Goal: Task Accomplishment & Management: Manage account settings

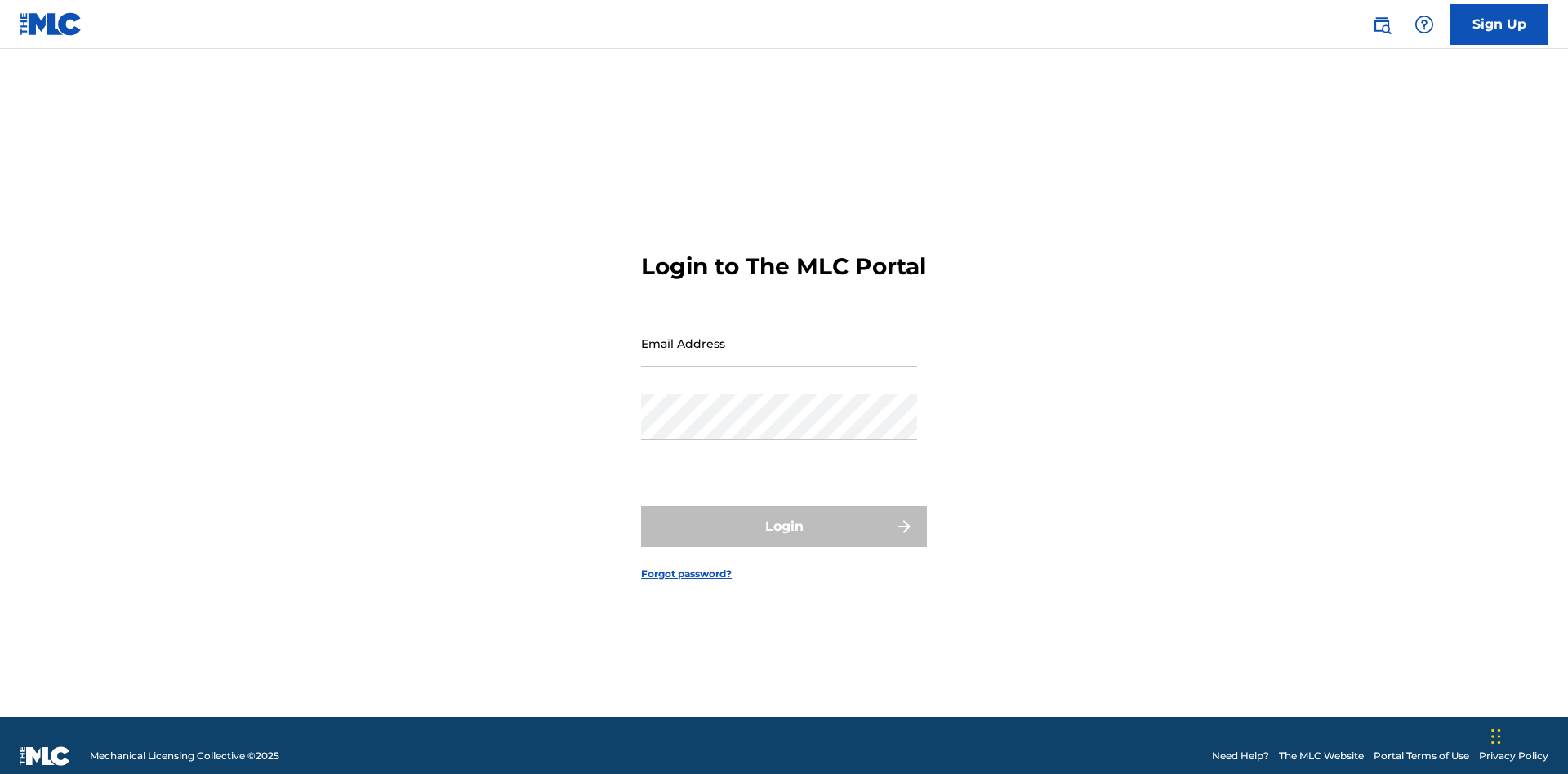
scroll to position [21, 0]
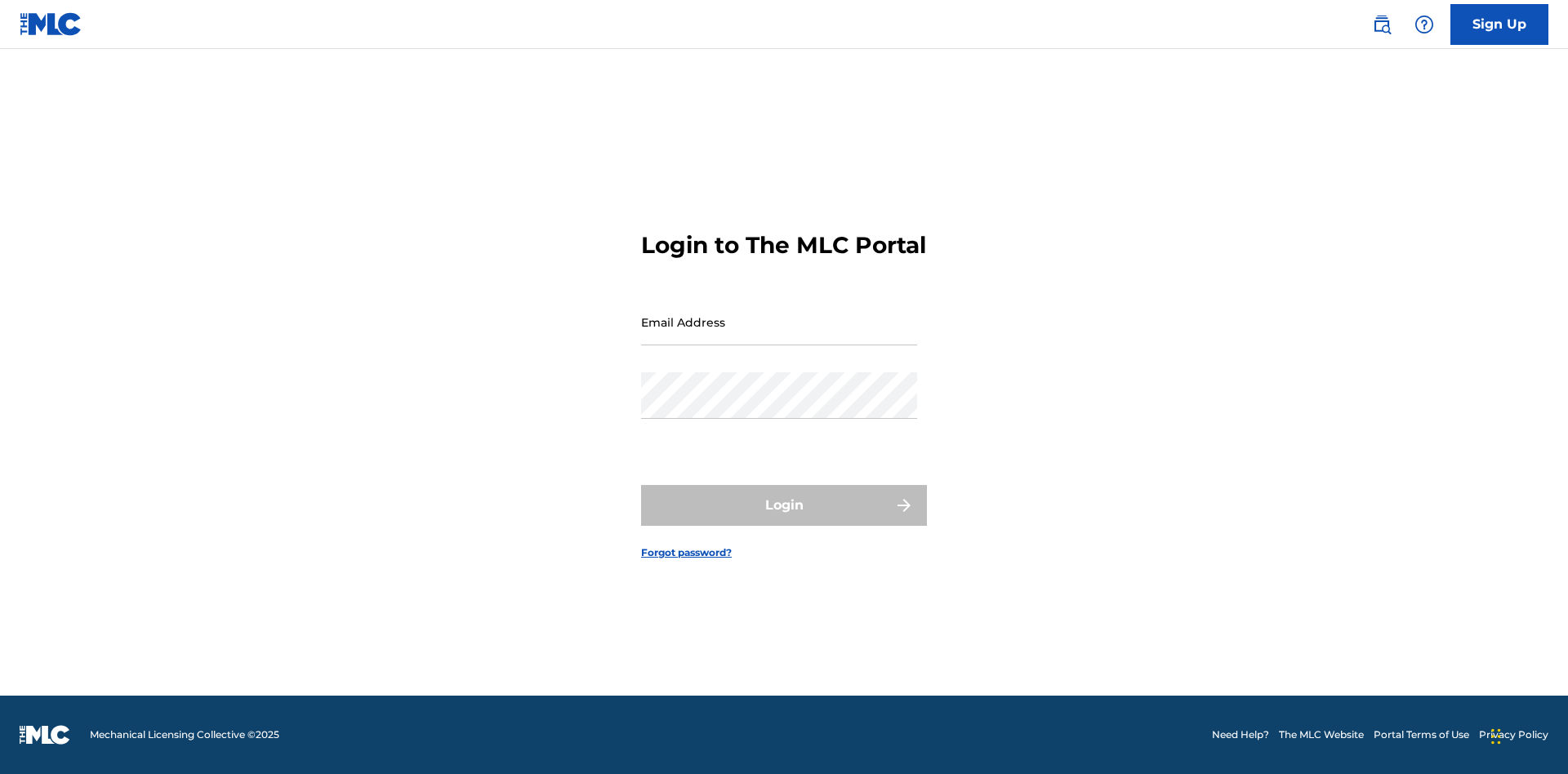
click at [779, 335] on input "Email Address" at bounding box center [778, 322] width 276 height 46
type input "[EMAIL_ADDRESS][DOMAIN_NAME]"
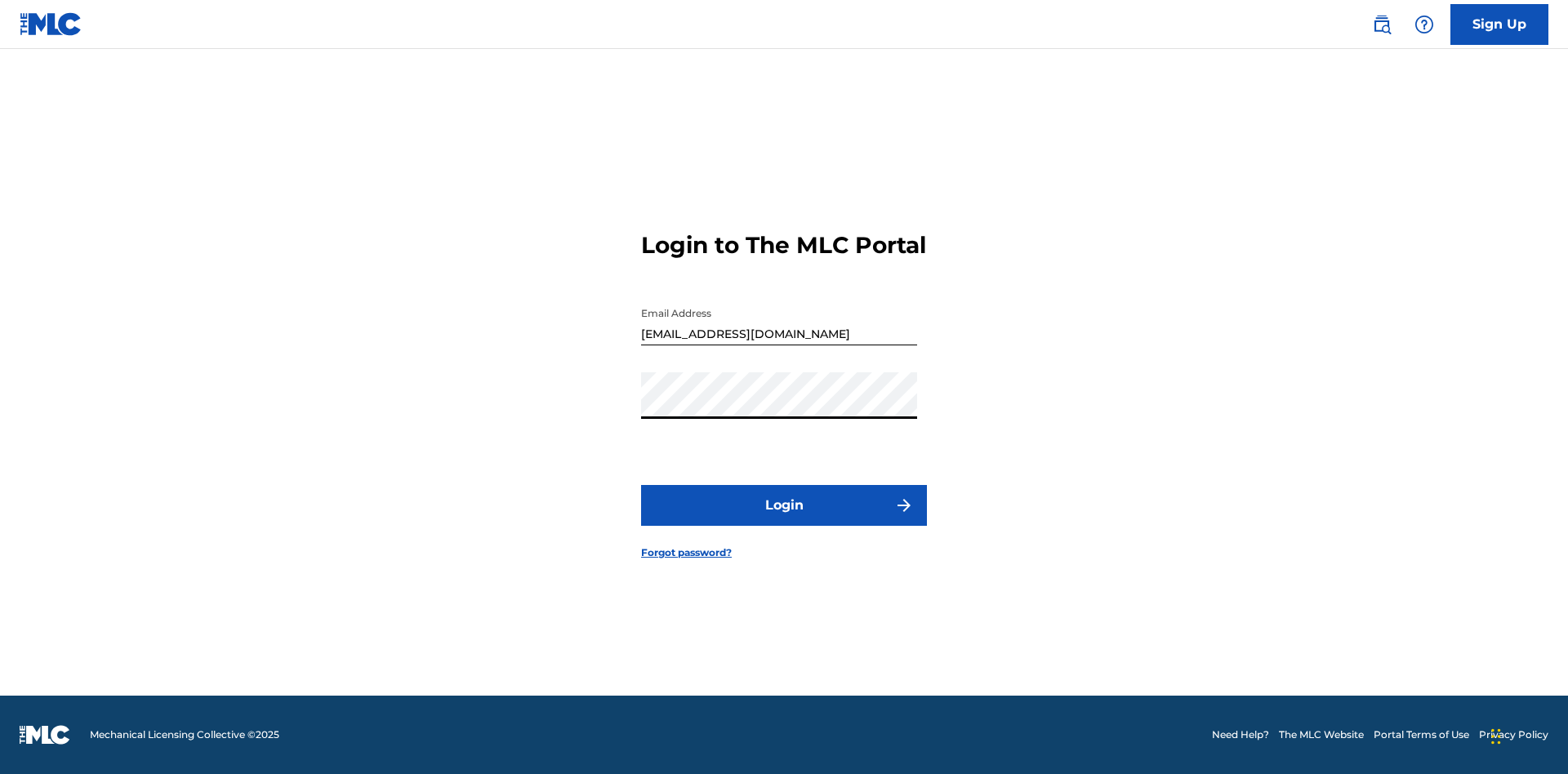
click at [784, 519] on button "Login" at bounding box center [784, 505] width 286 height 41
